Goal: Task Accomplishment & Management: Use online tool/utility

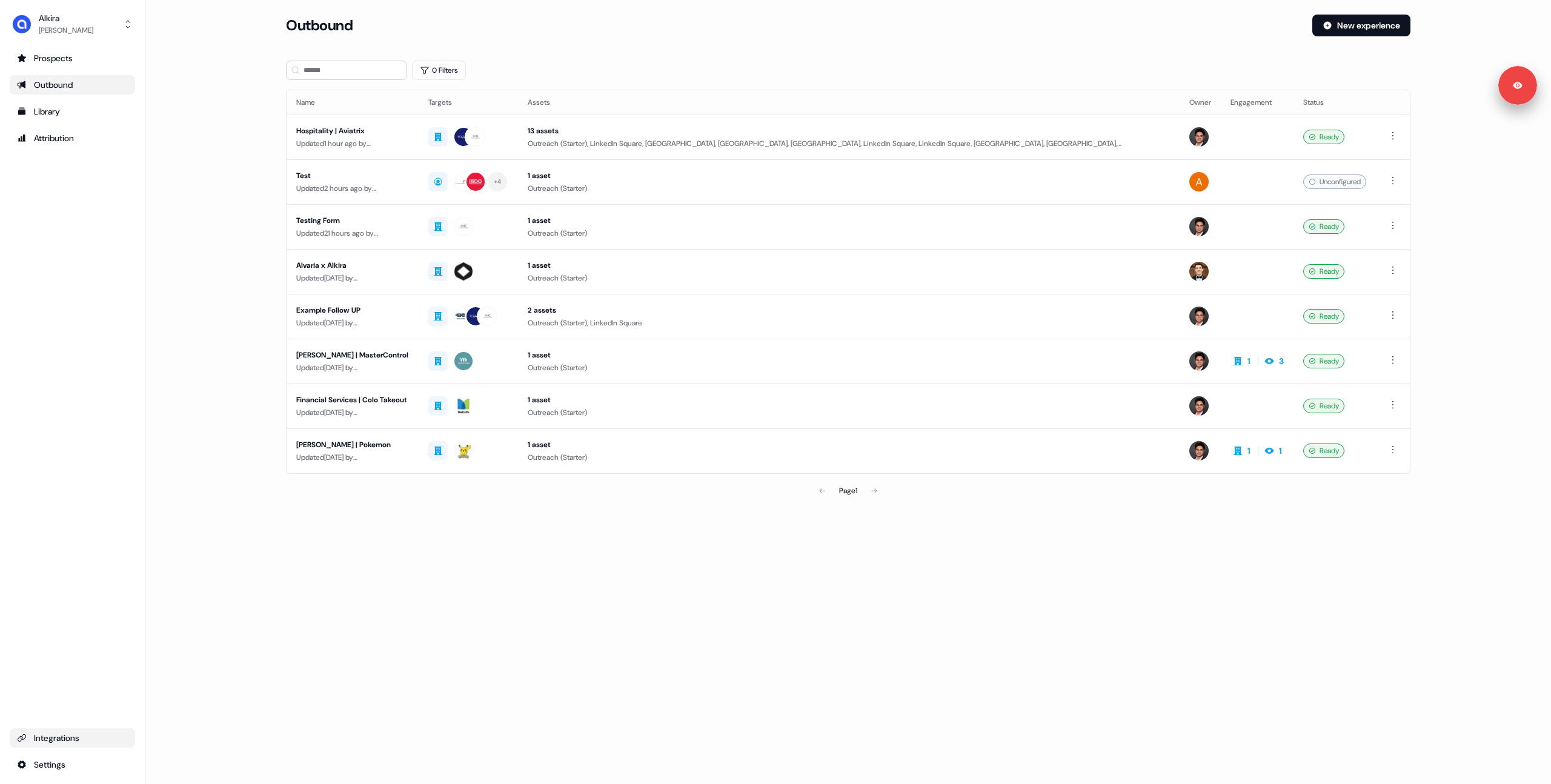
click at [66, 744] on link "Integrations" at bounding box center [72, 737] width 125 height 19
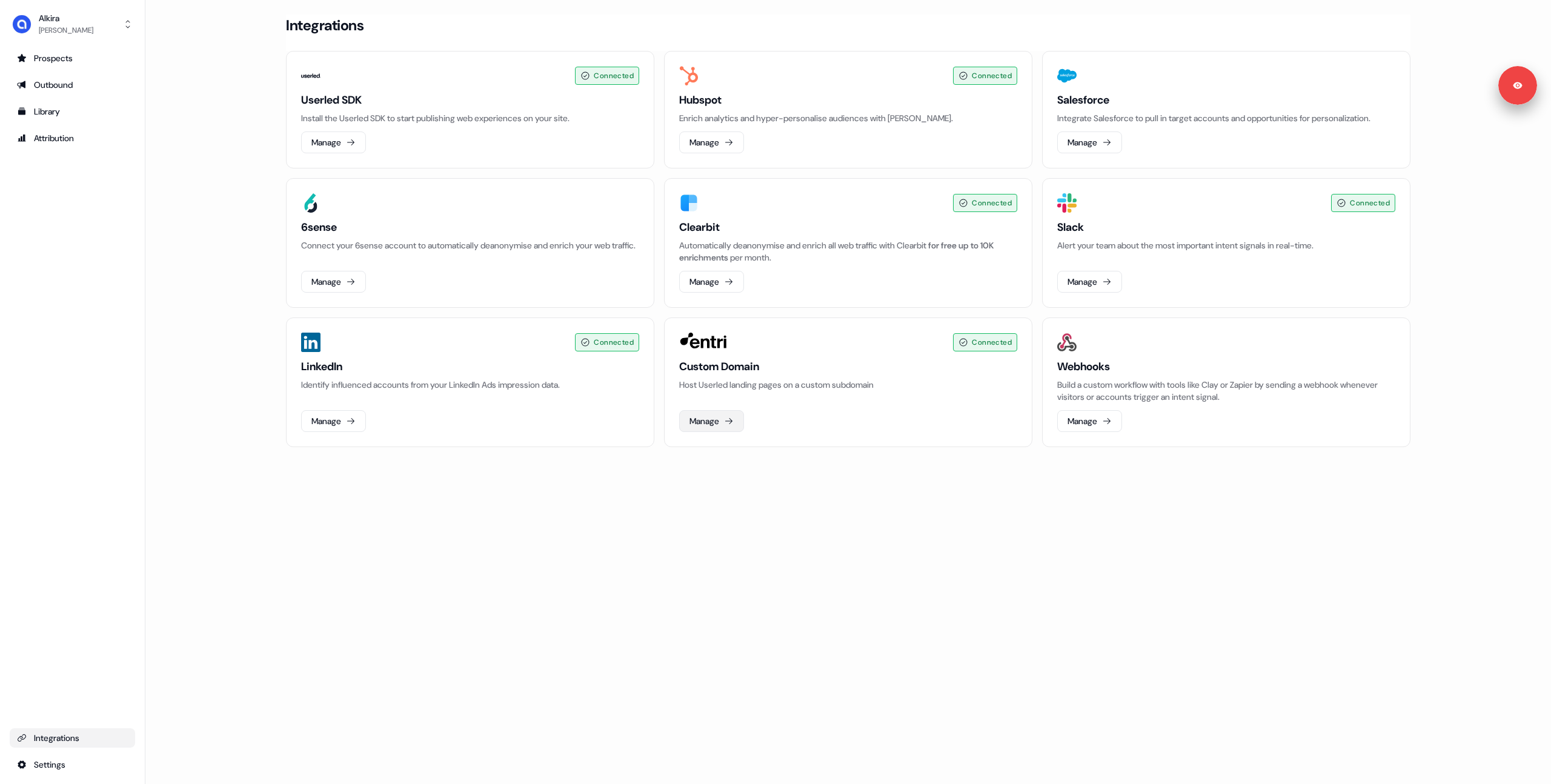
click at [725, 425] on button "Manage" at bounding box center [711, 421] width 65 height 22
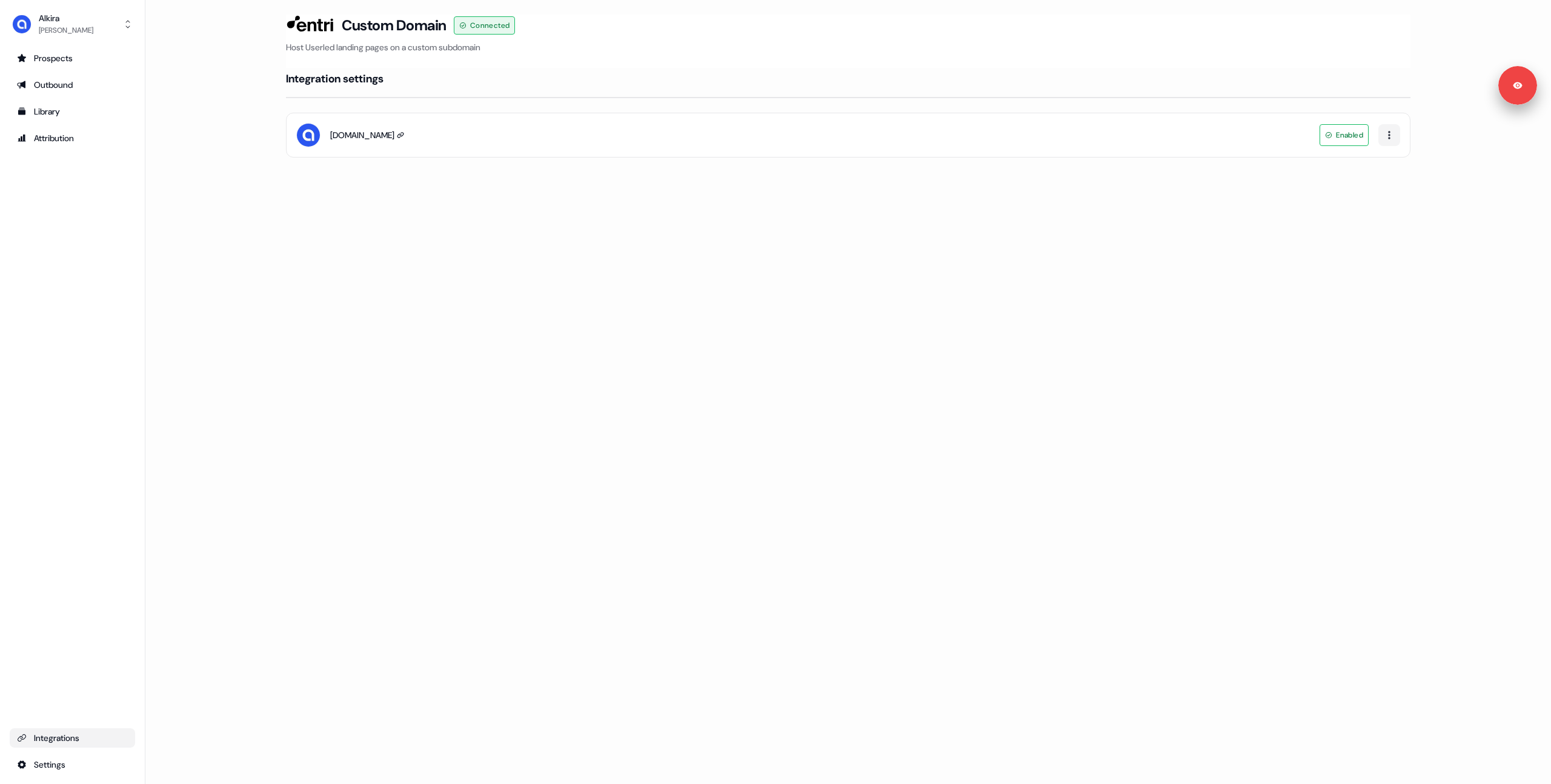
click at [404, 138] on icon at bounding box center [400, 135] width 7 height 7
click at [66, 93] on link "Outbound" at bounding box center [72, 84] width 125 height 19
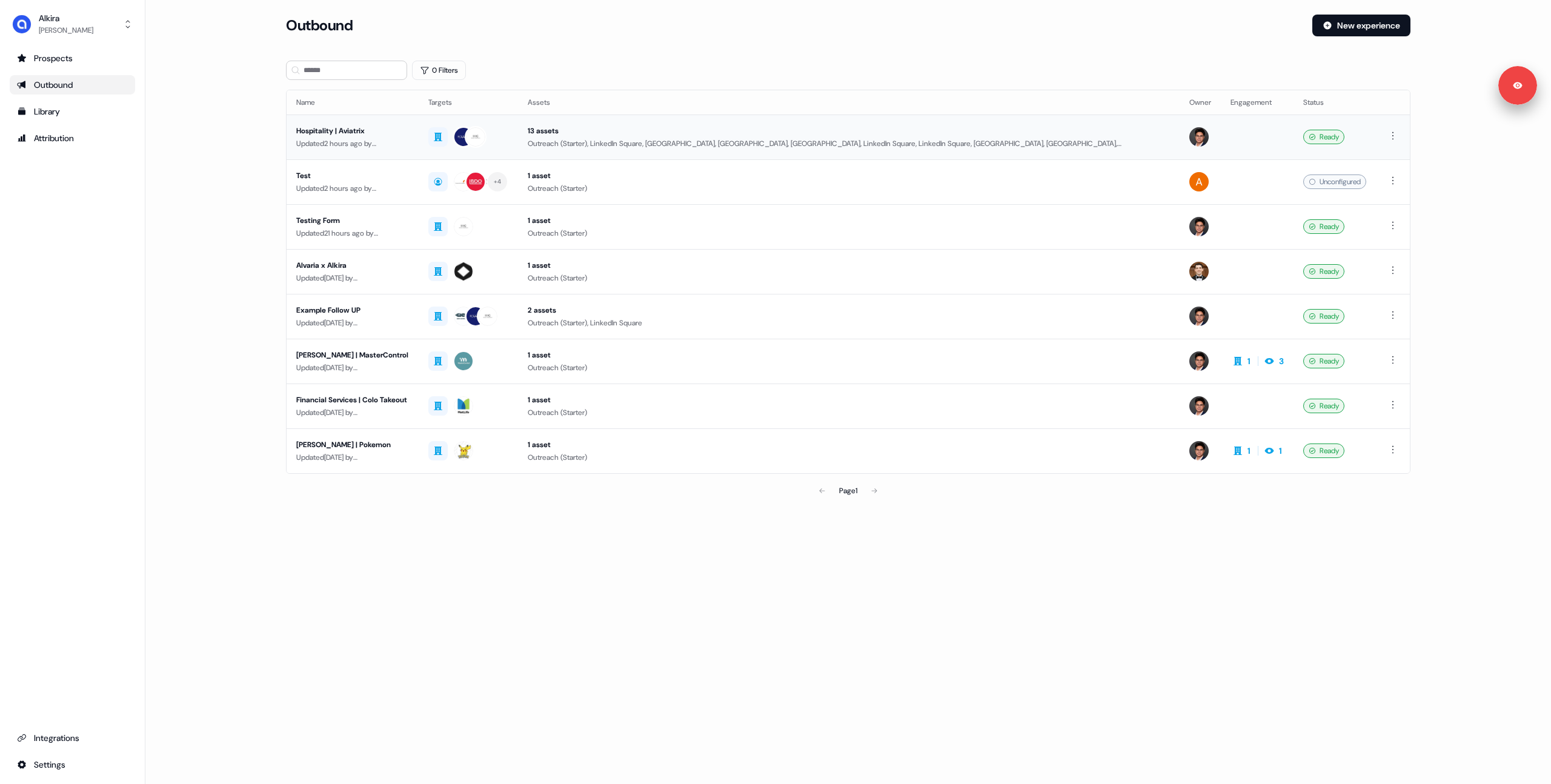
click at [364, 143] on div "Updated 2 hours ago by Hugh Le" at bounding box center [352, 143] width 112 height 12
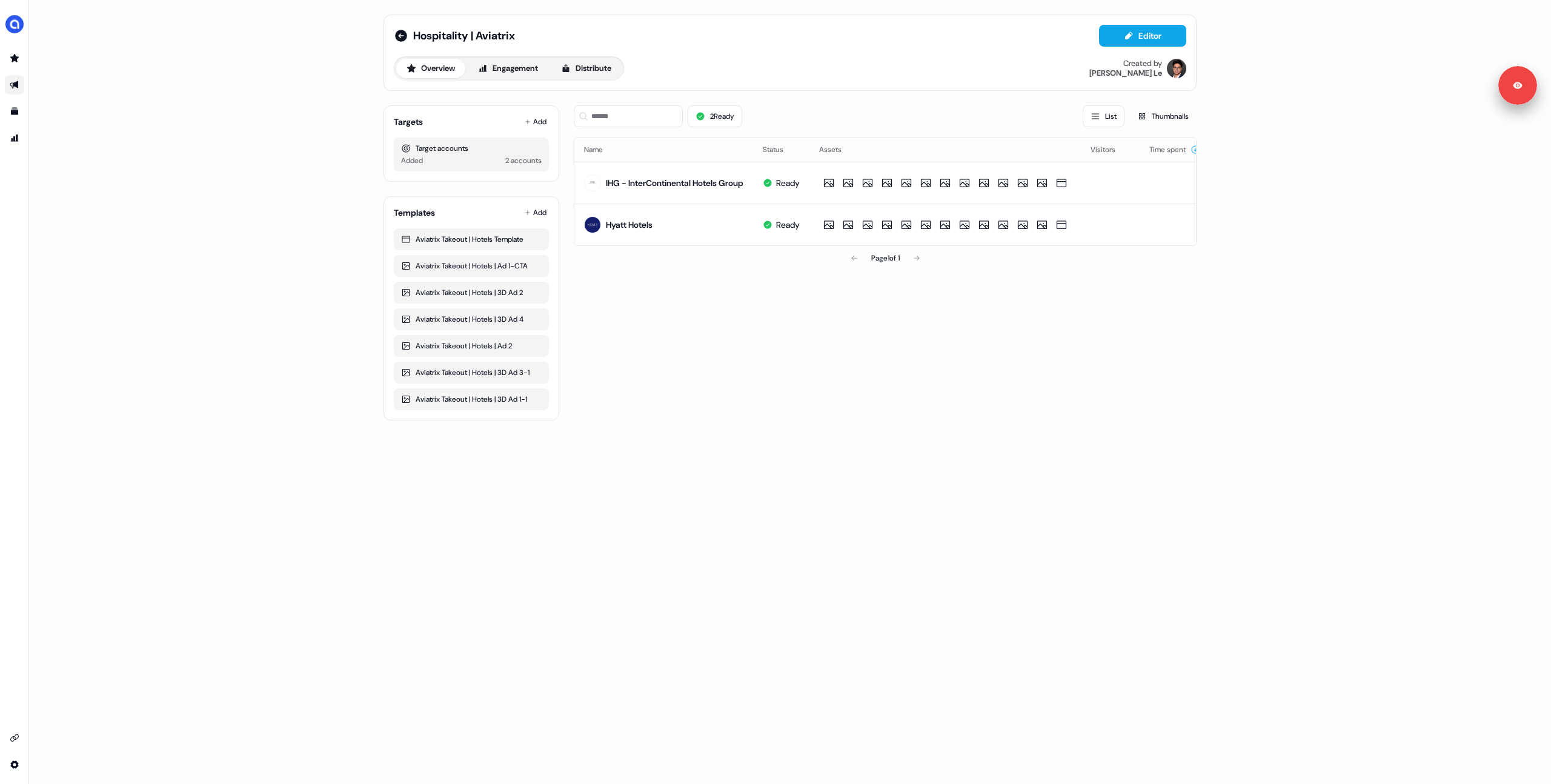
click at [15, 85] on icon "Go to outbound experience" at bounding box center [14, 85] width 8 height 8
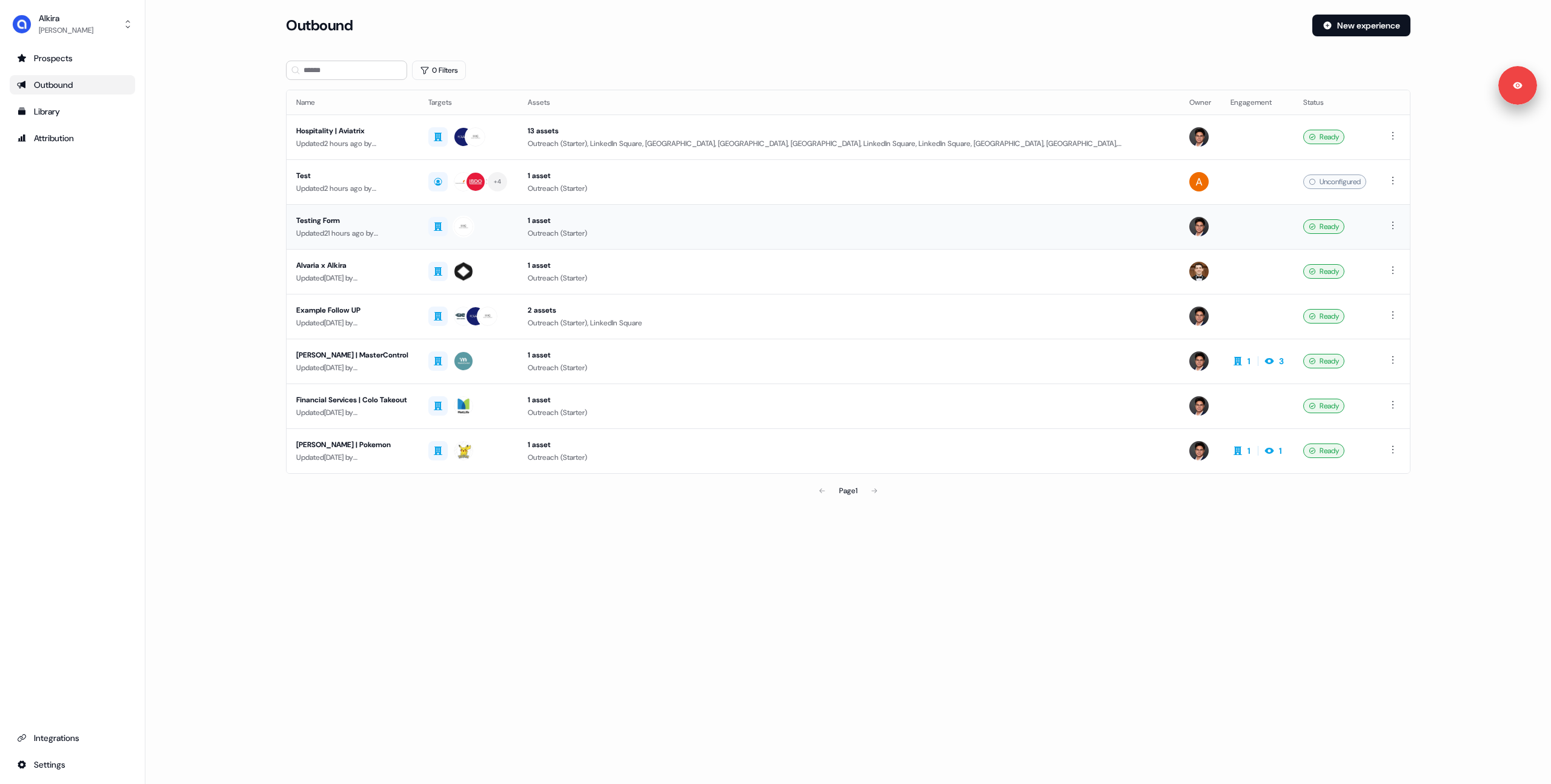
click at [356, 228] on div "Updated 21 hours ago by Hugh Le" at bounding box center [352, 233] width 112 height 12
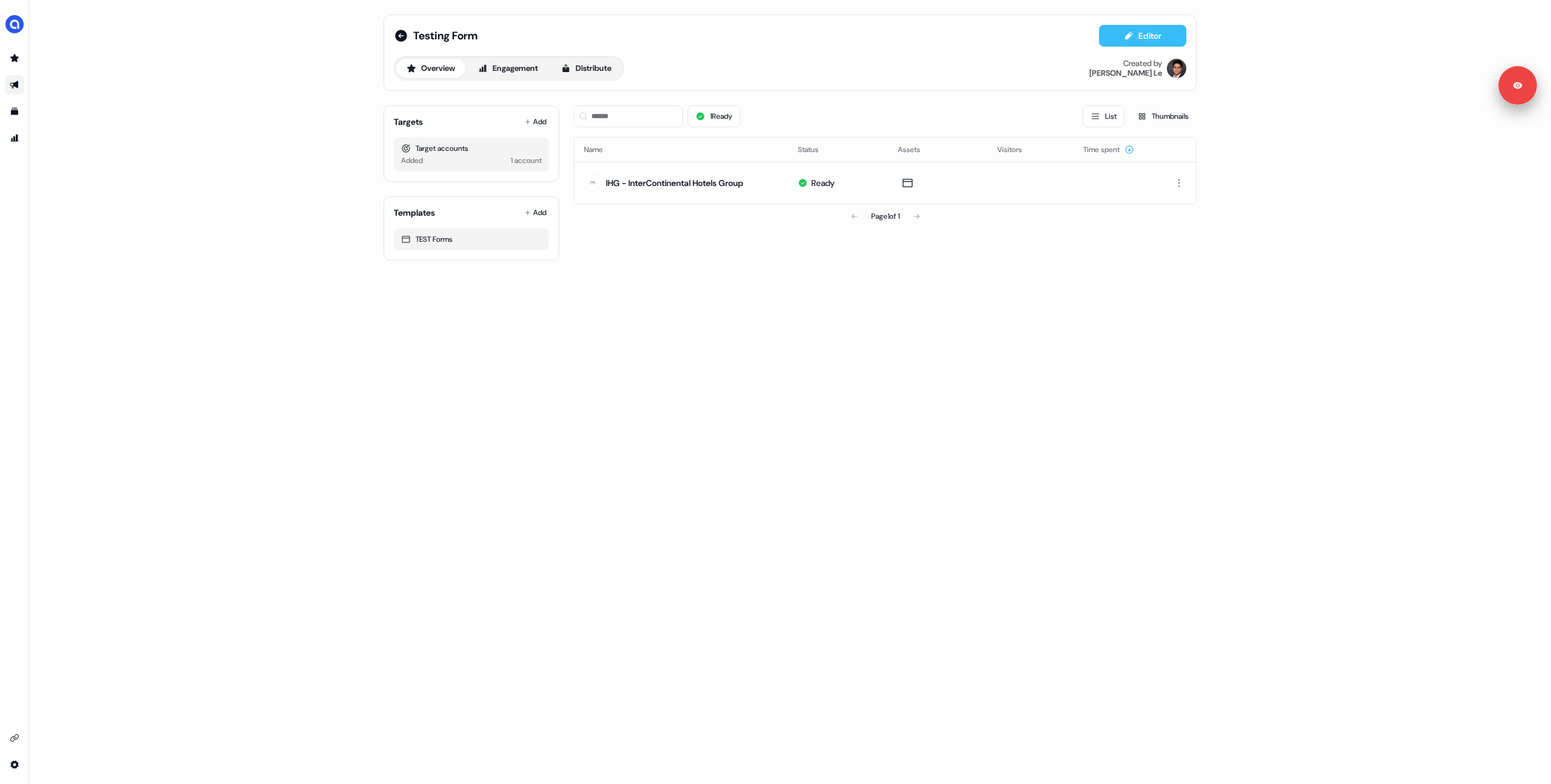
click at [1143, 45] on button "Editor" at bounding box center [1142, 36] width 87 height 22
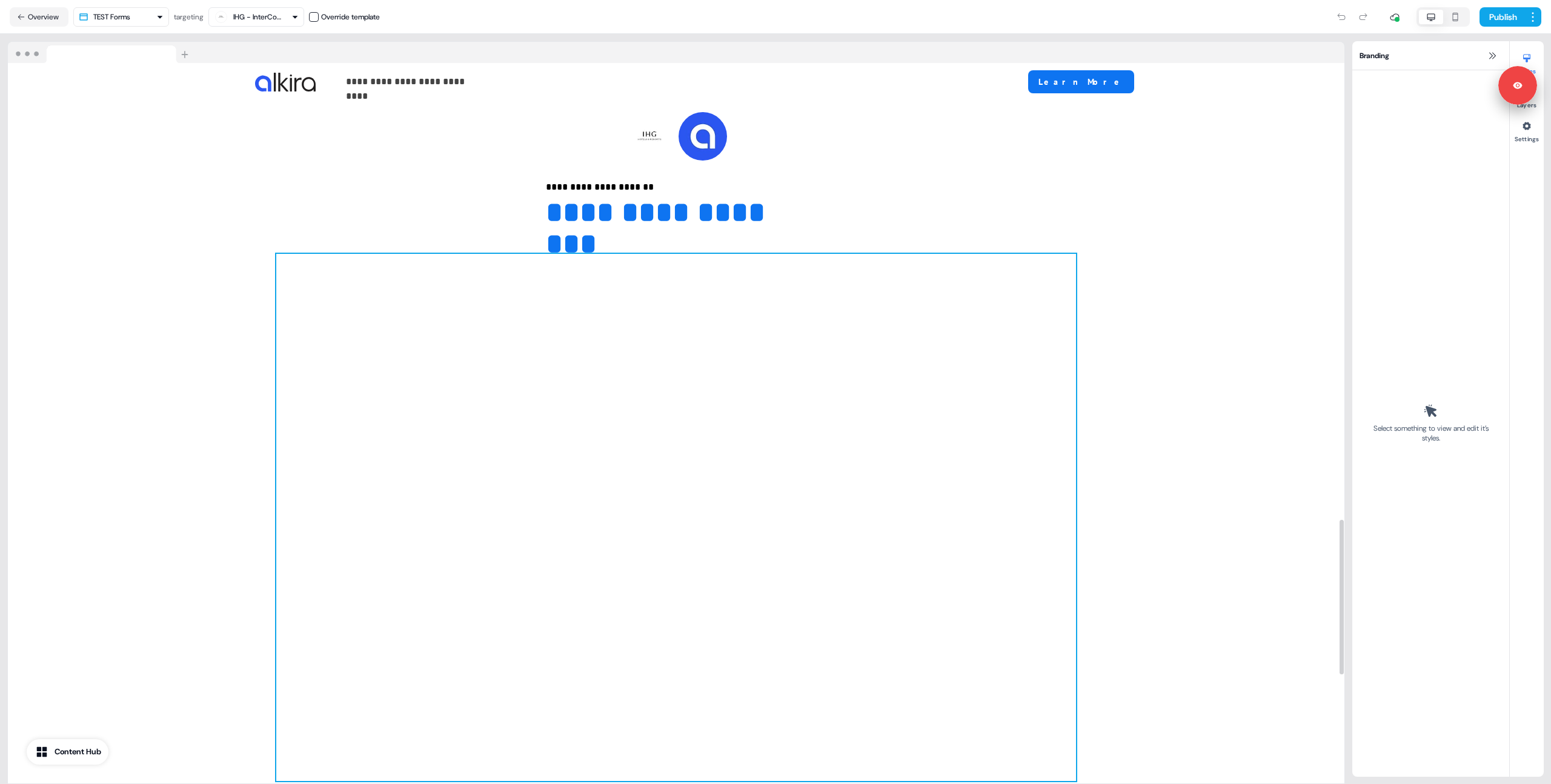
scroll to position [2625, 0]
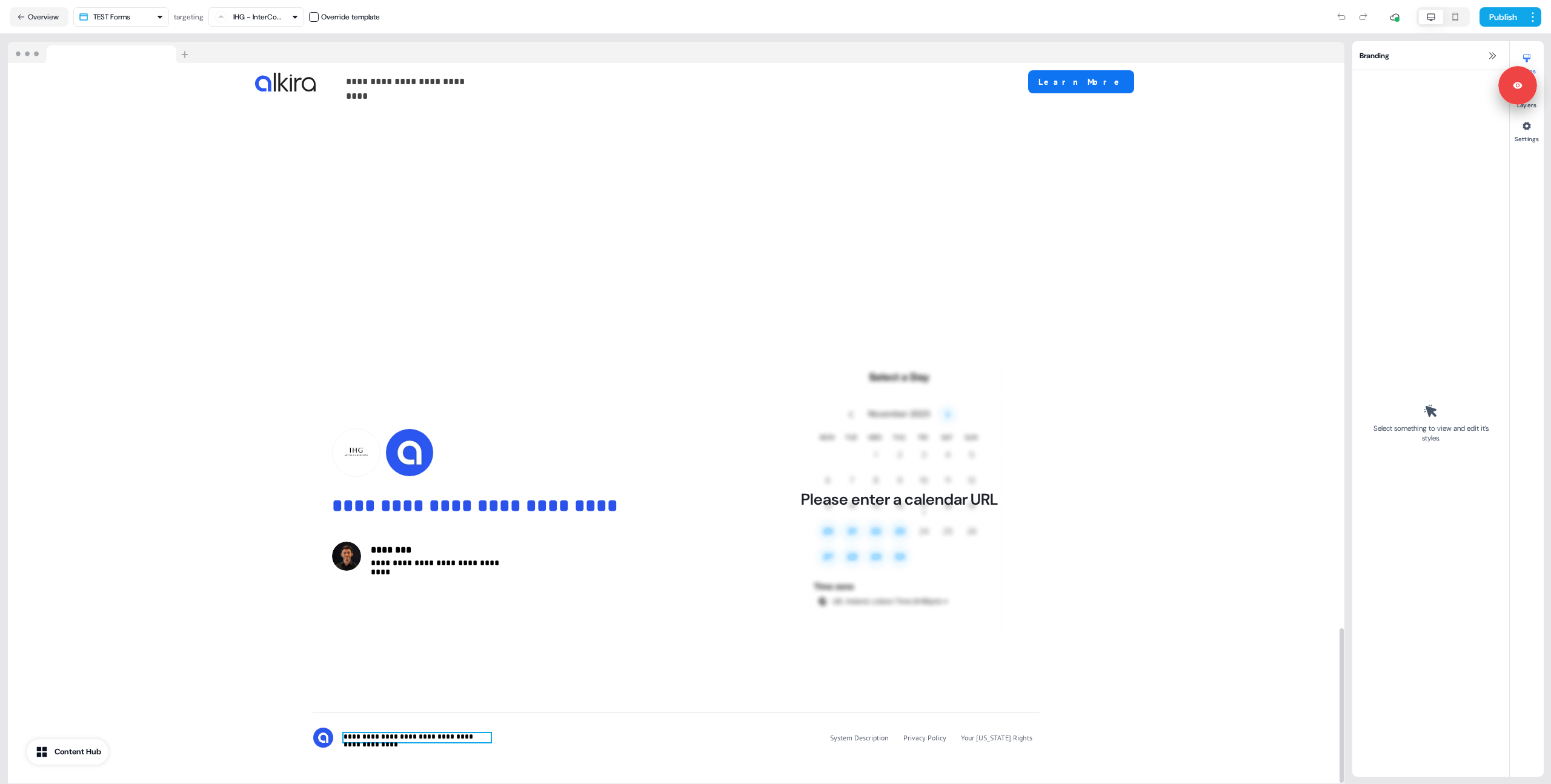
click at [473, 733] on p "**********" at bounding box center [417, 737] width 147 height 9
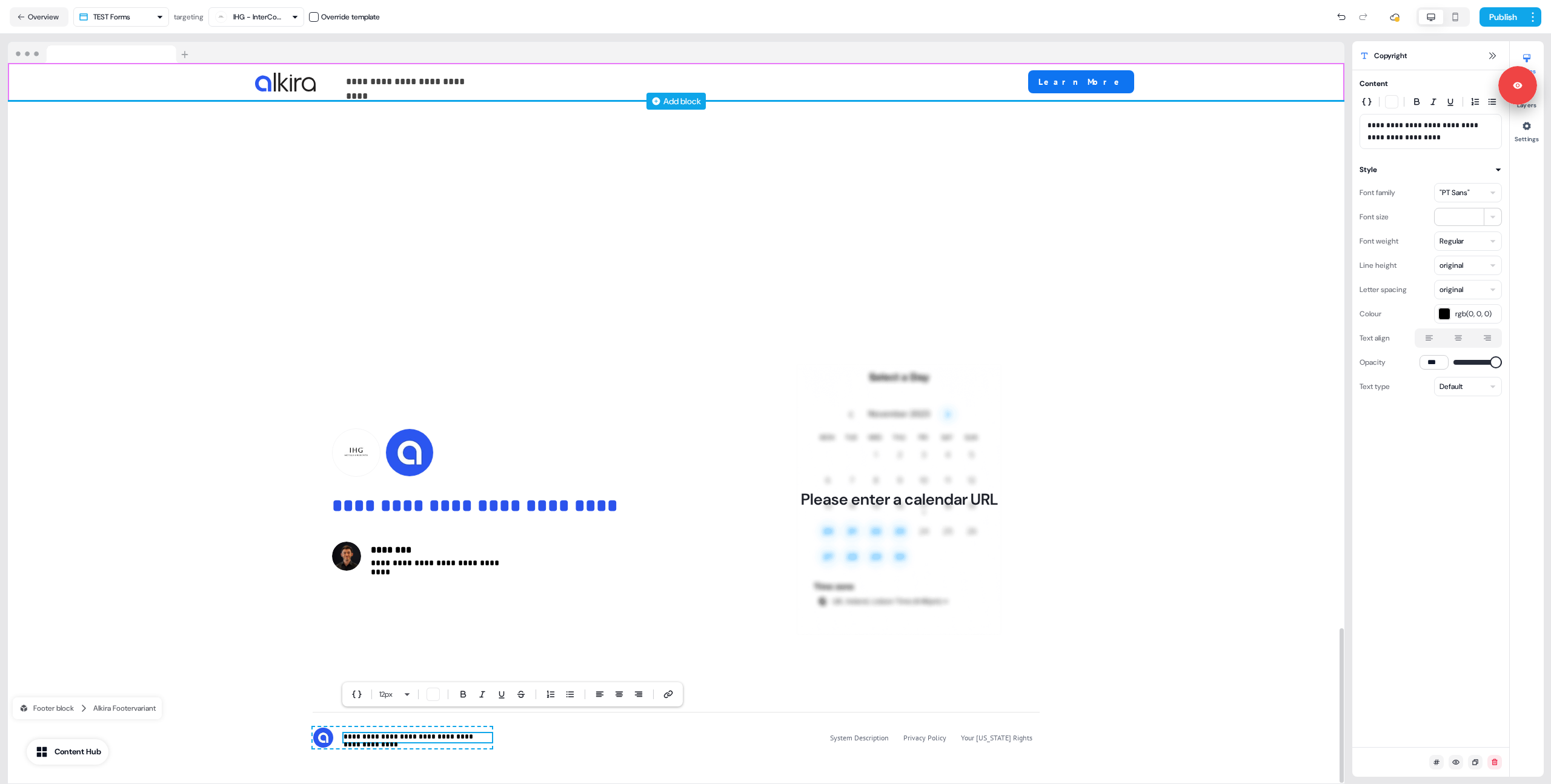
click at [1263, 106] on div "Add block" at bounding box center [676, 101] width 1336 height 12
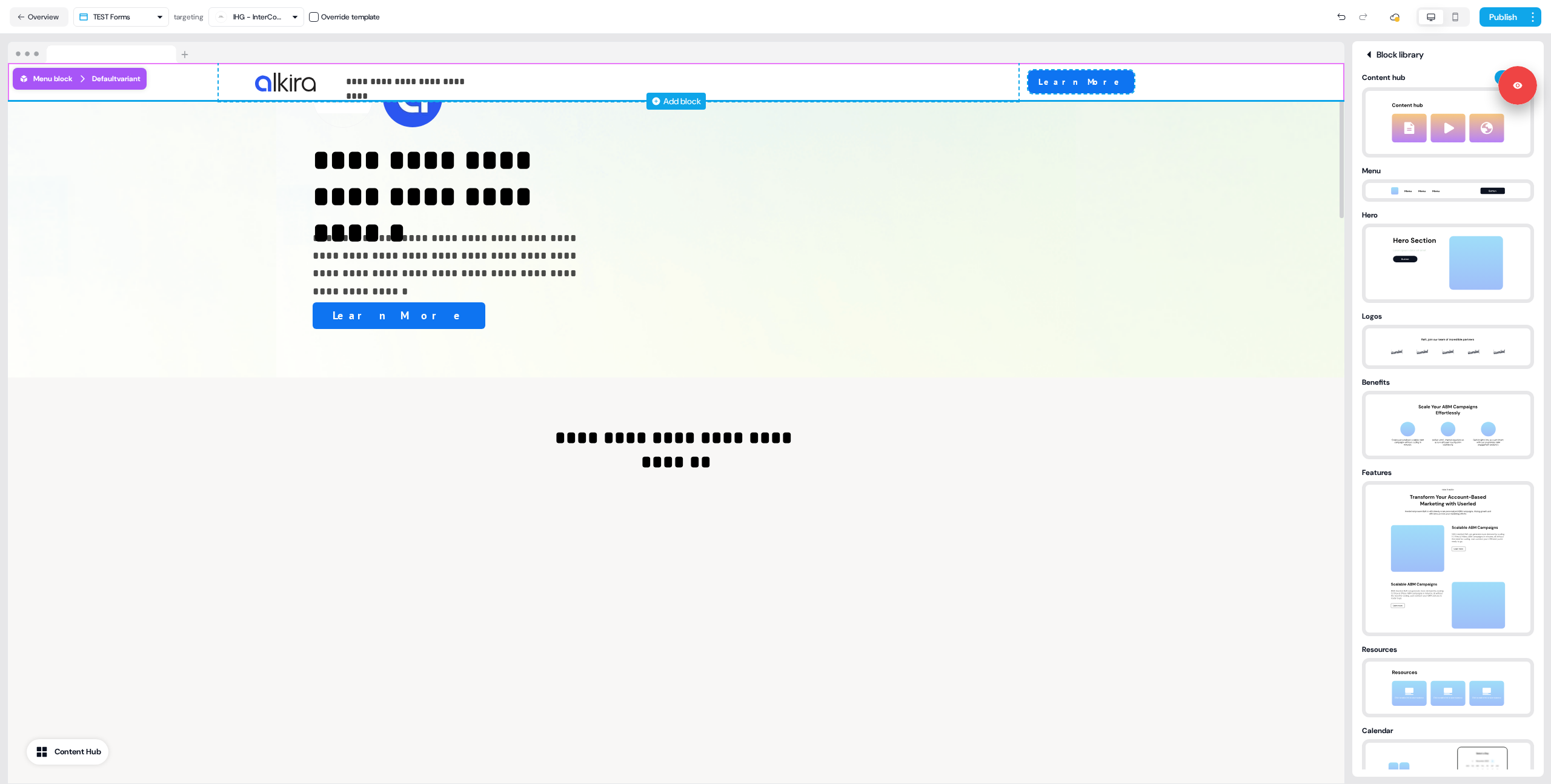
scroll to position [0, 0]
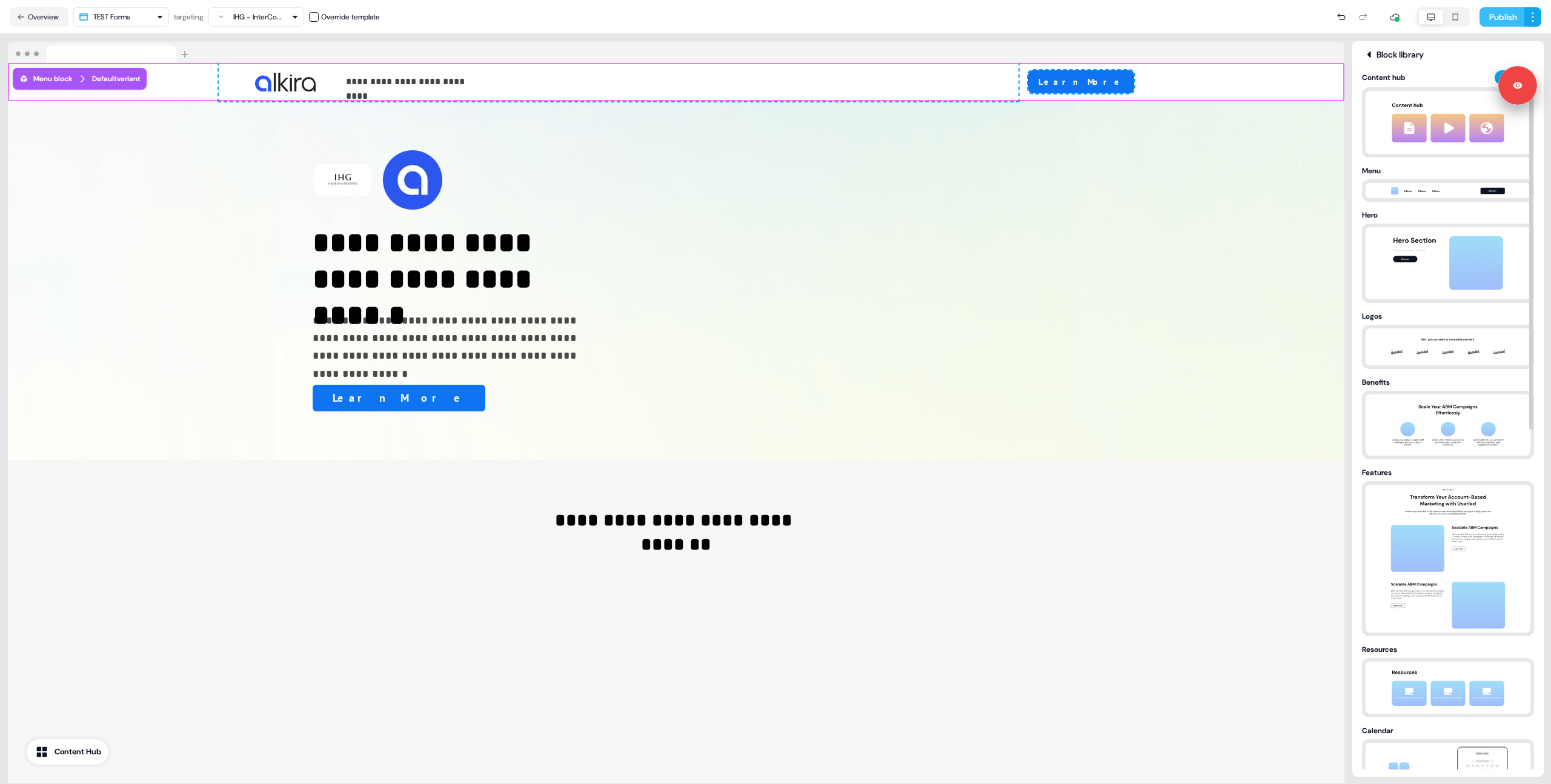
click at [1484, 18] on button "Publish" at bounding box center [1502, 16] width 45 height 19
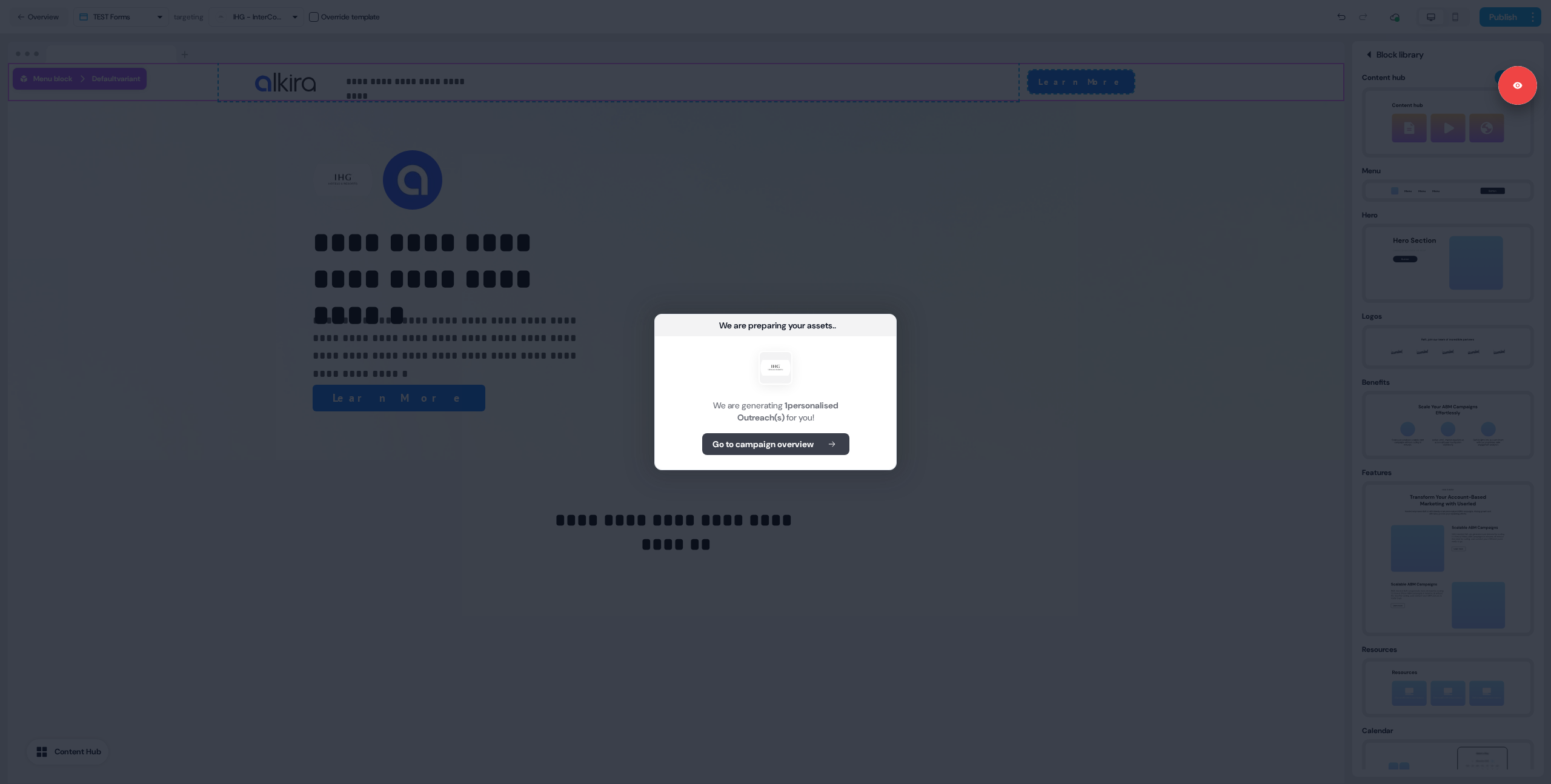
click at [788, 446] on b "Go to campaign overview" at bounding box center [763, 443] width 101 height 12
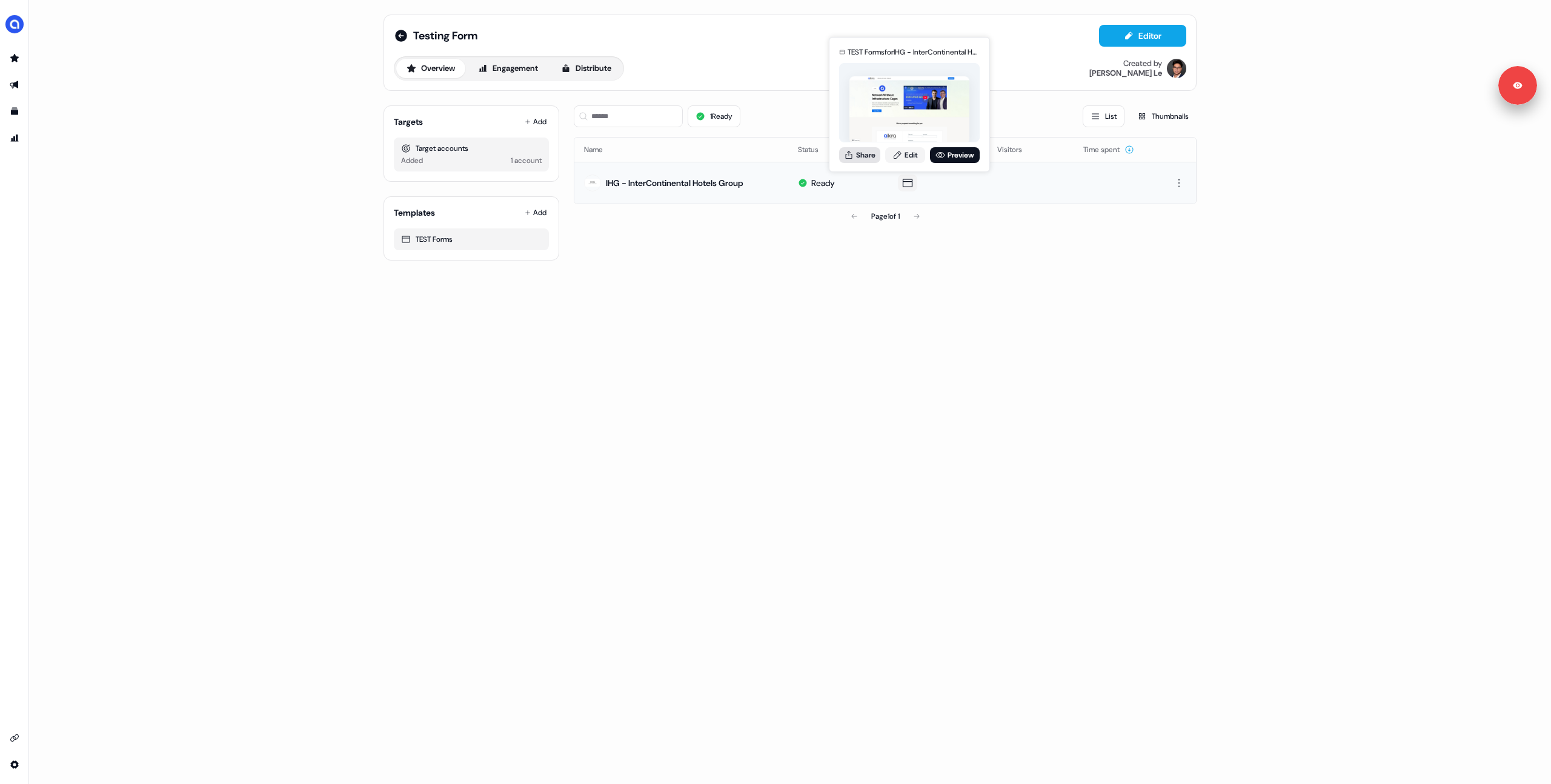
click at [869, 157] on button "Share" at bounding box center [859, 154] width 41 height 16
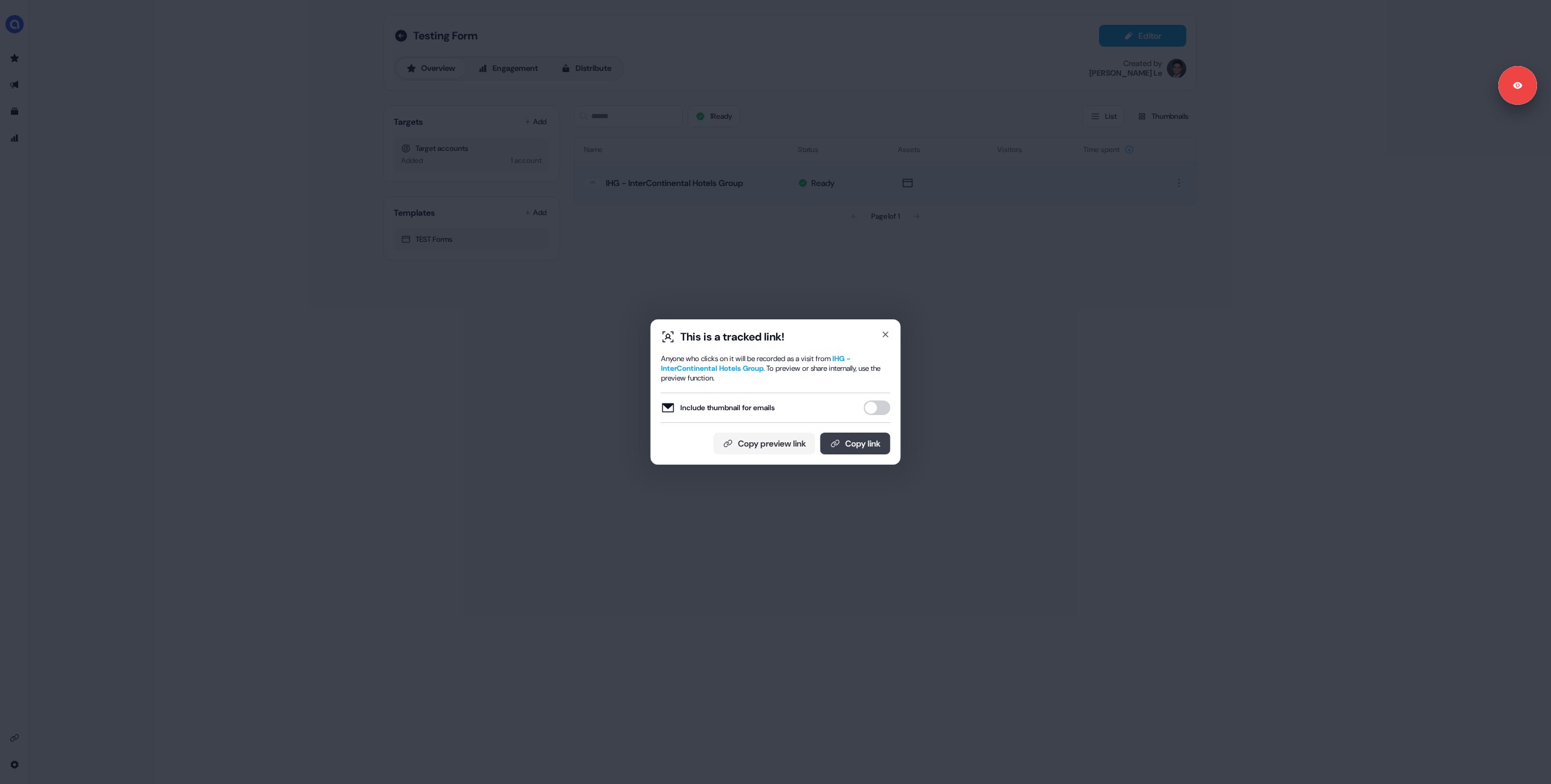
click at [842, 440] on button "Copy link" at bounding box center [855, 443] width 70 height 22
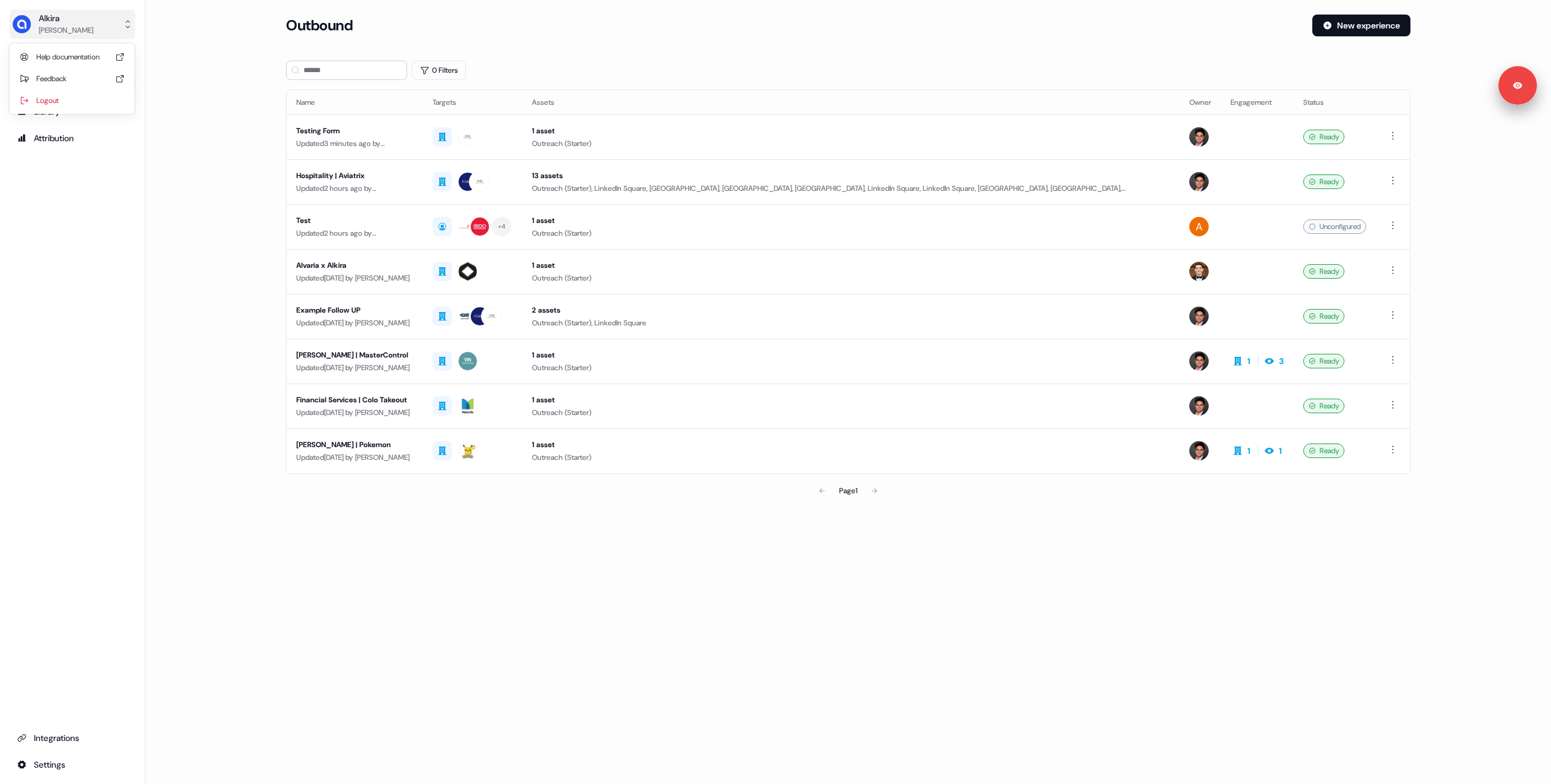
click at [79, 20] on button "[PERSON_NAME]" at bounding box center [72, 25] width 125 height 29
click at [51, 101] on div "Logout" at bounding box center [72, 101] width 115 height 22
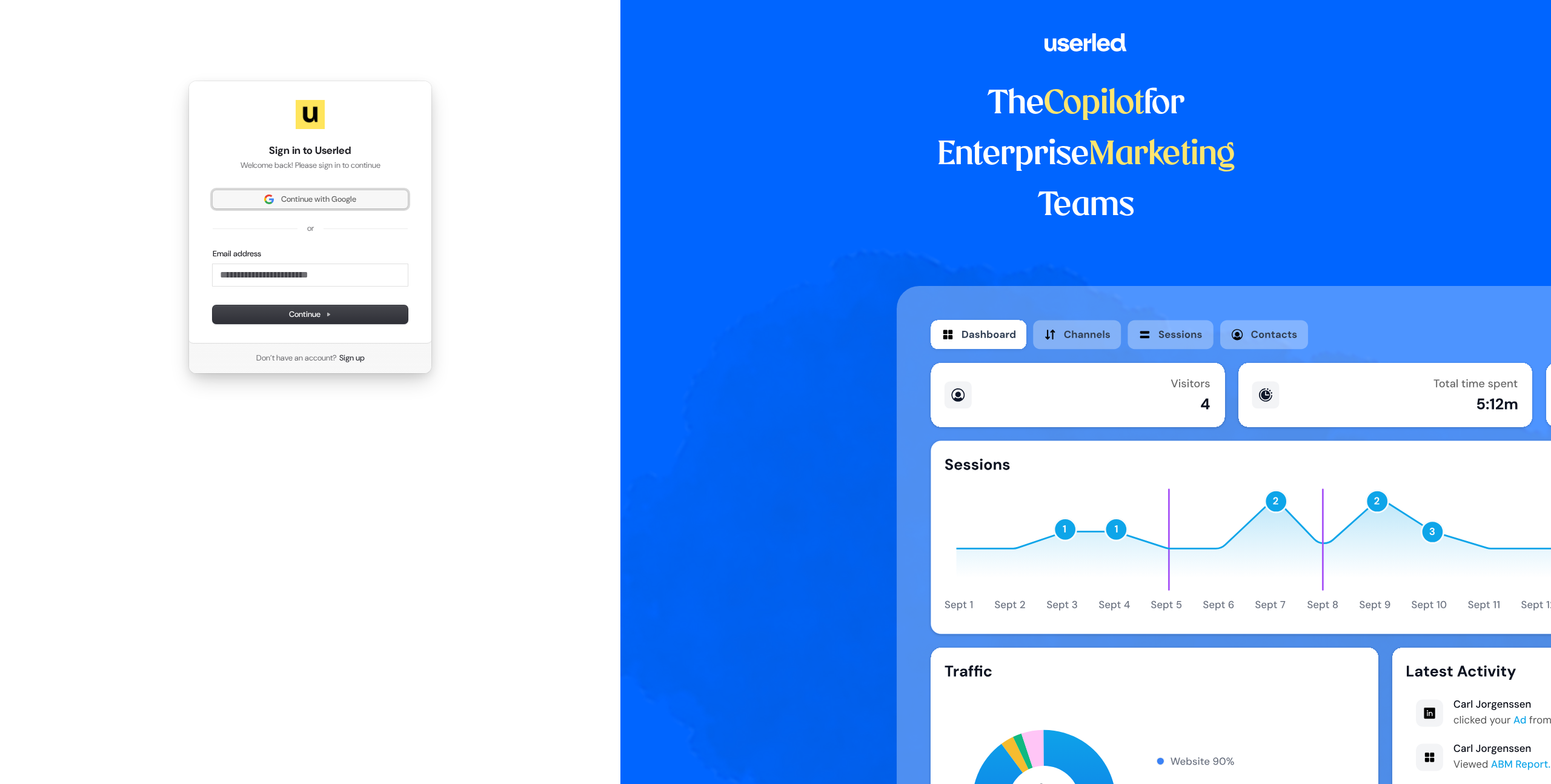
click at [300, 199] on span "Continue with Google" at bounding box center [319, 199] width 75 height 11
